Goal: Task Accomplishment & Management: Complete application form

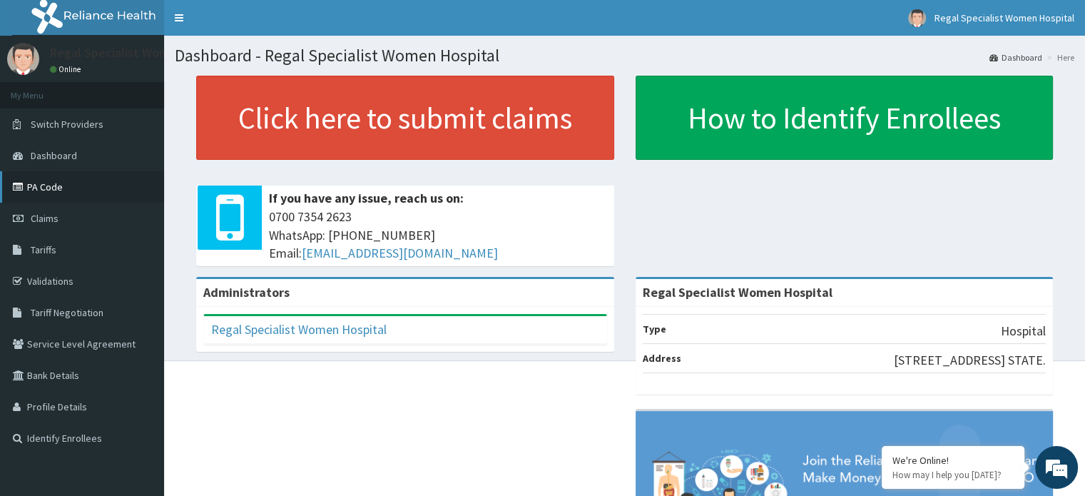
click at [58, 196] on link "PA Code" at bounding box center [82, 186] width 164 height 31
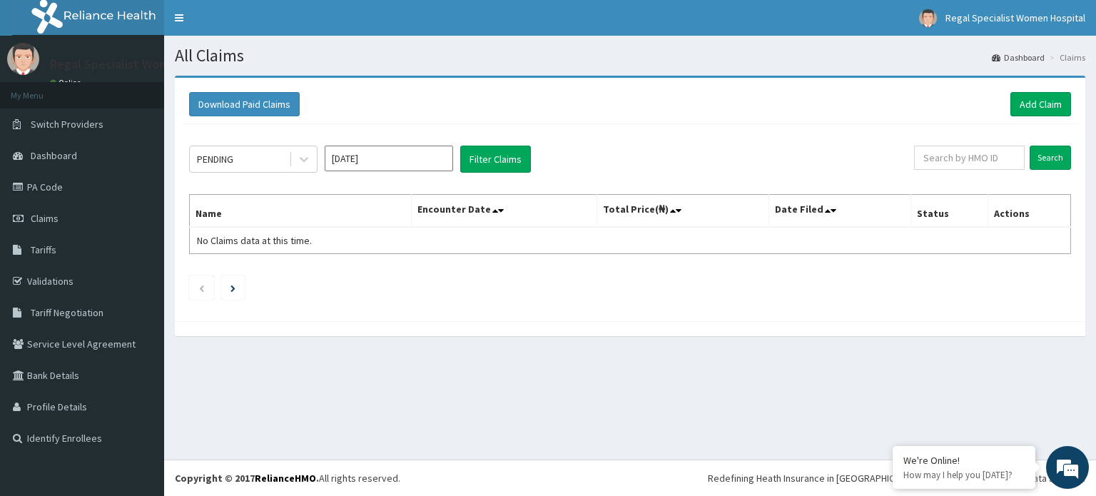
click at [955, 73] on section "Download Paid Claims Add Claim × Note you can only download claims within a max…" at bounding box center [630, 213] width 932 height 296
click at [1050, 94] on link "Add Claim" at bounding box center [1040, 104] width 61 height 24
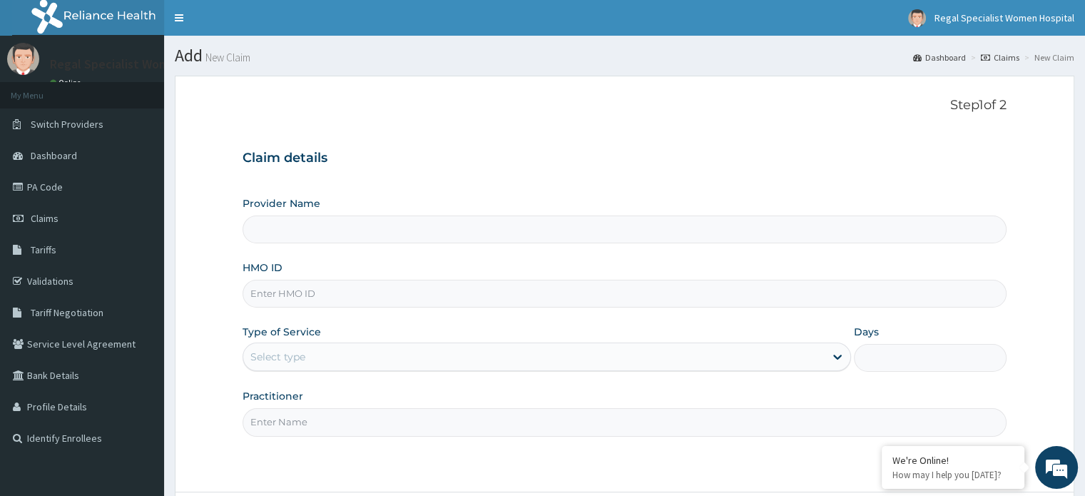
type input "Regal Specialist Women Hospital"
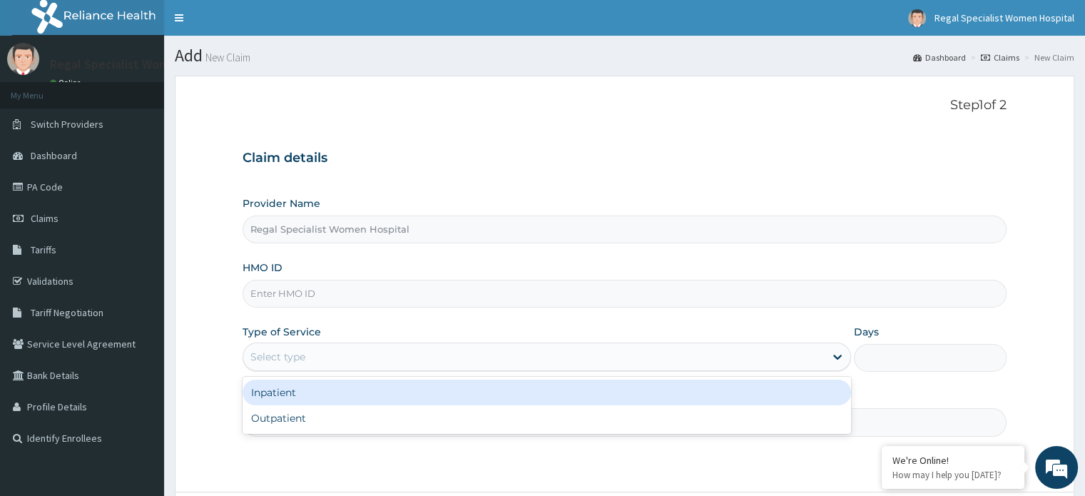
click at [314, 352] on div "Select type" at bounding box center [534, 356] width 582 height 23
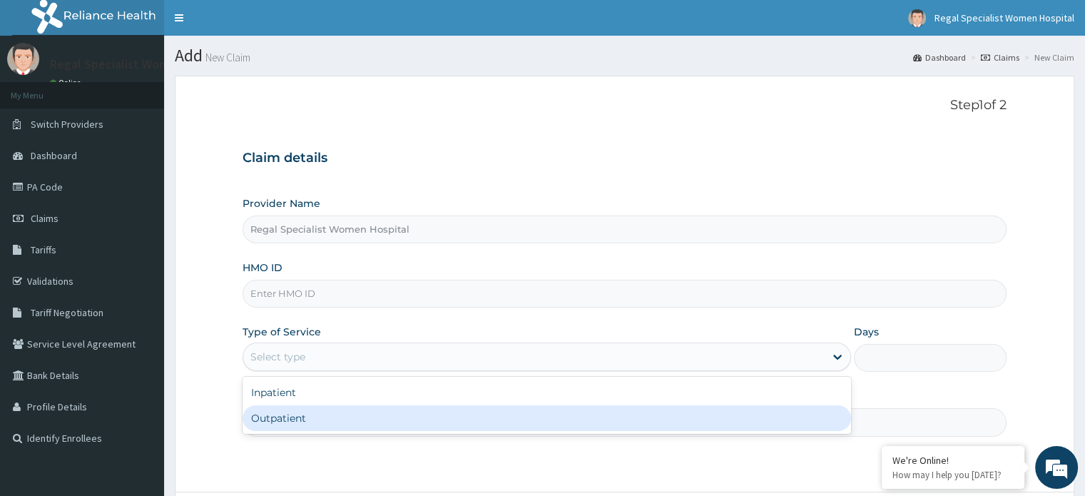
click at [320, 423] on div "Outpatient" at bounding box center [547, 418] width 609 height 26
type input "1"
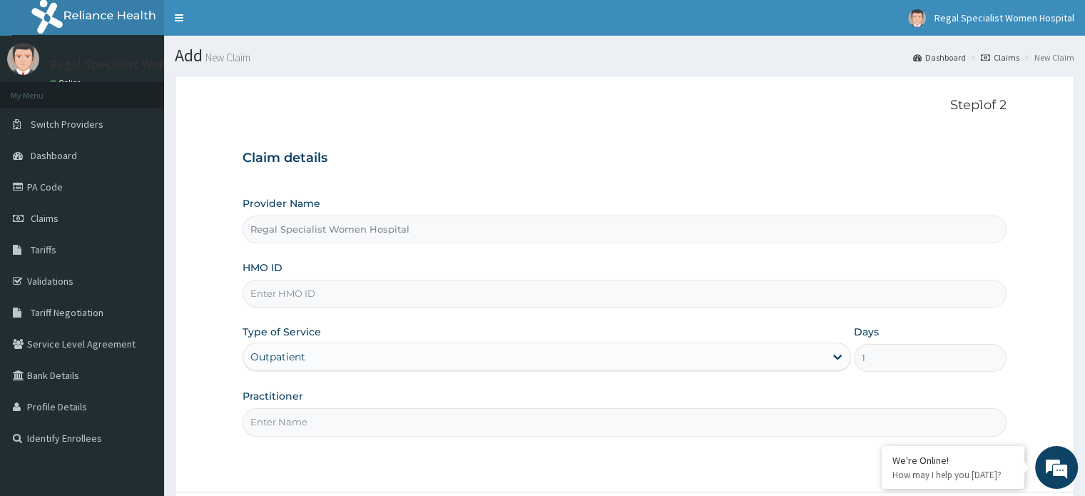
click at [320, 423] on input "Practitioner" at bounding box center [624, 422] width 763 height 28
paste input "PRS/10104/B"
type input "PRS/10104/B"
click at [337, 282] on input "HMO ID" at bounding box center [624, 294] width 763 height 28
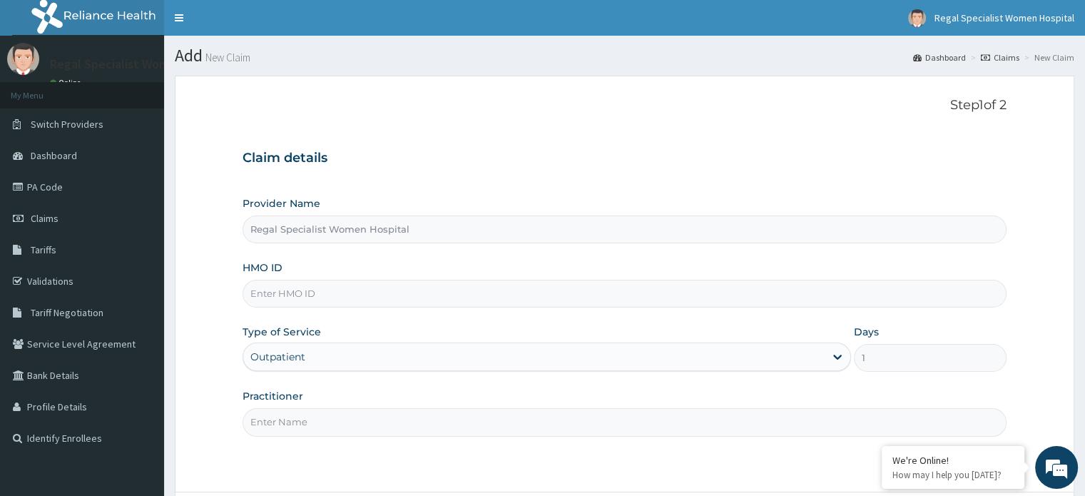
paste input "PRS/10104/B"
type input "PRS/10104/B"
click at [295, 418] on input "Practitioner" at bounding box center [624, 422] width 763 height 28
type input "d"
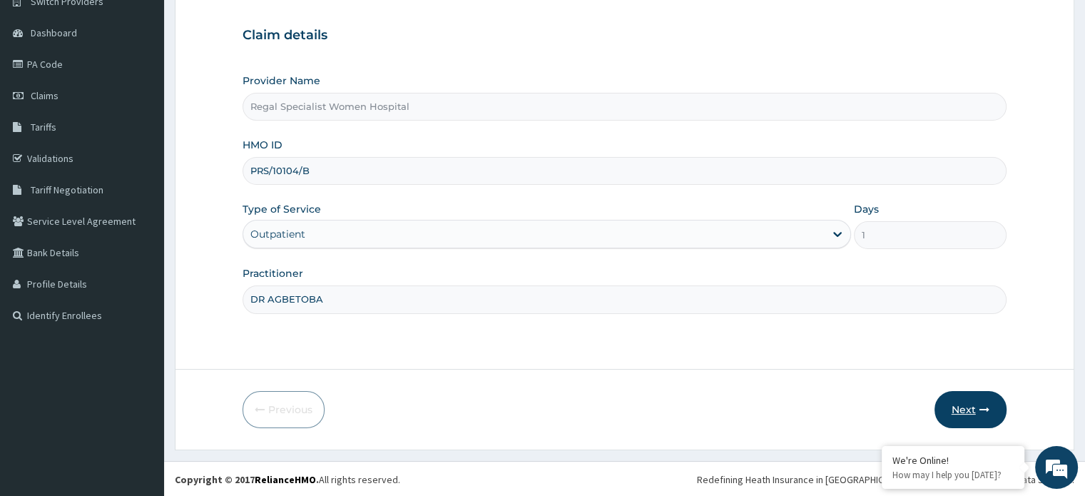
type input "DR AGBETOBA"
click at [949, 405] on button "Next" at bounding box center [971, 409] width 72 height 37
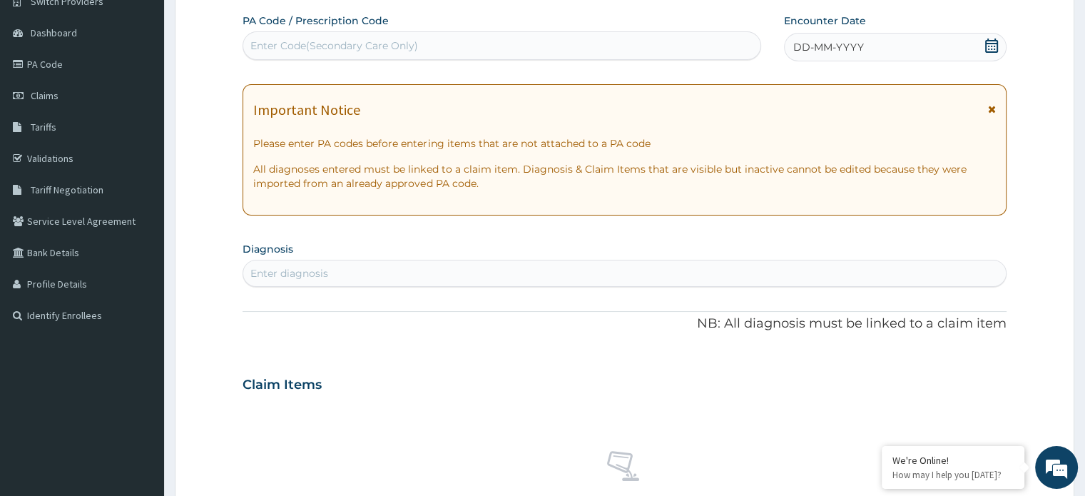
scroll to position [0, 0]
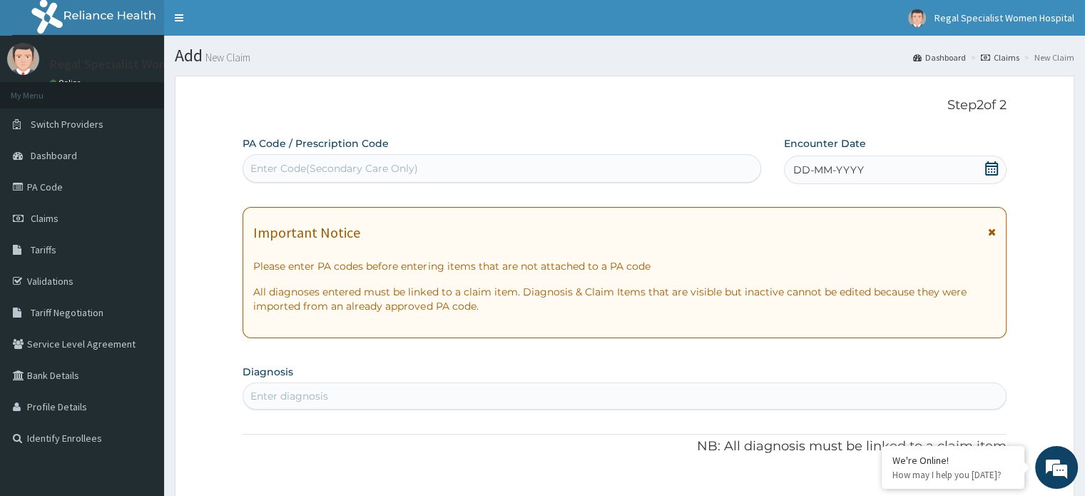
click at [454, 171] on div "Enter Code(Secondary Care Only)" at bounding box center [501, 168] width 517 height 23
paste input "PA/7DCBB1"
type input "PA/7DCBB1"
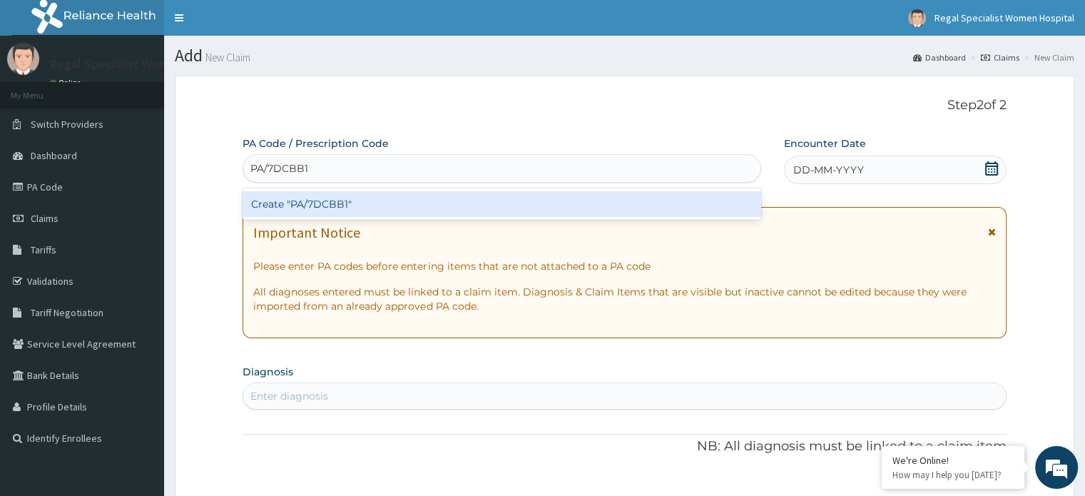
click at [423, 206] on div "Create "PA/7DCBB1"" at bounding box center [502, 204] width 519 height 26
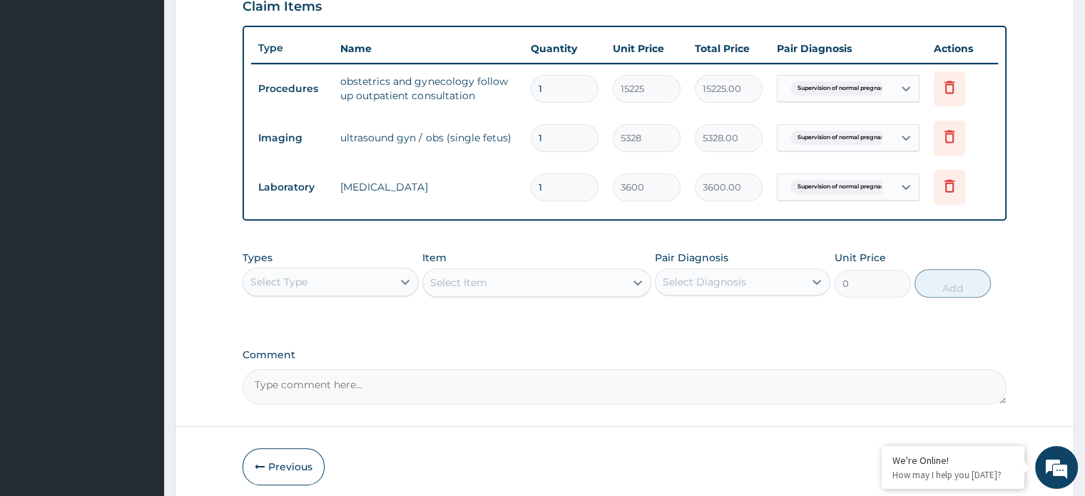
scroll to position [561, 0]
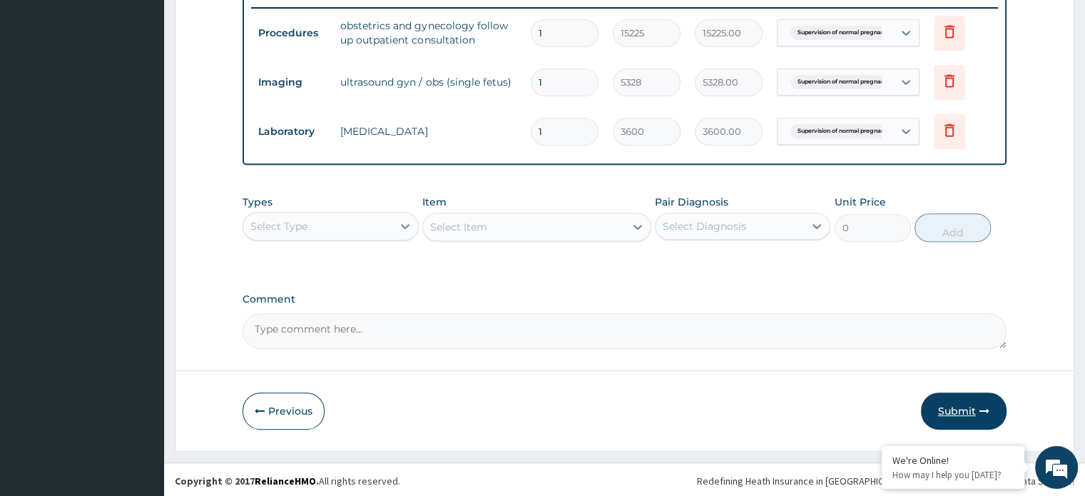
click at [972, 404] on button "Submit" at bounding box center [964, 410] width 86 height 37
